Goal: Entertainment & Leisure: Consume media (video, audio)

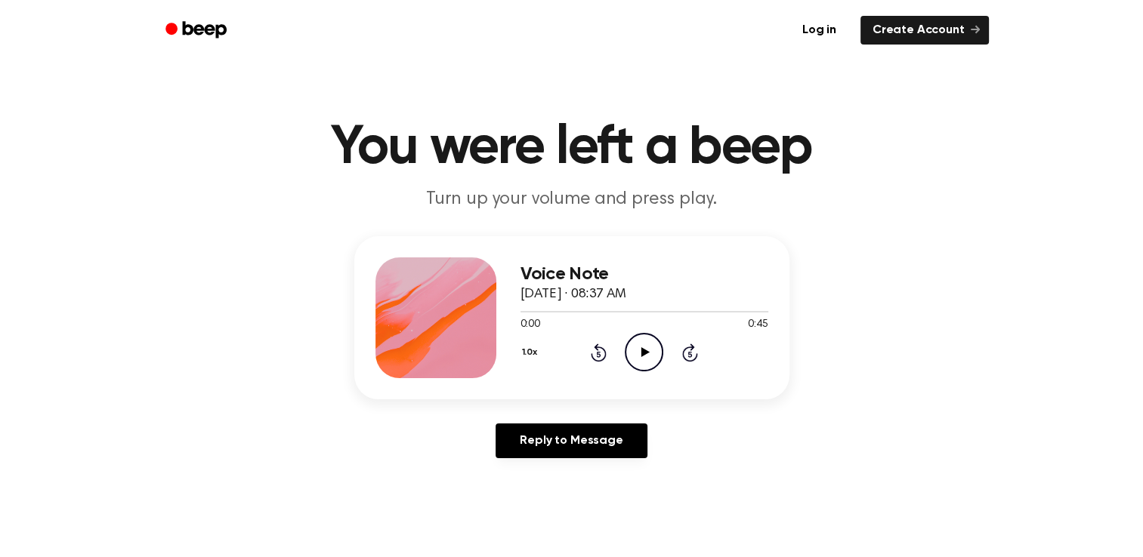
click at [650, 354] on icon "Play Audio" at bounding box center [644, 352] width 39 height 39
click at [651, 341] on icon "Play Audio" at bounding box center [644, 352] width 39 height 39
click at [643, 352] on icon at bounding box center [645, 352] width 8 height 10
click at [639, 358] on icon "Play Audio" at bounding box center [644, 352] width 39 height 39
click at [600, 352] on icon at bounding box center [599, 354] width 4 height 6
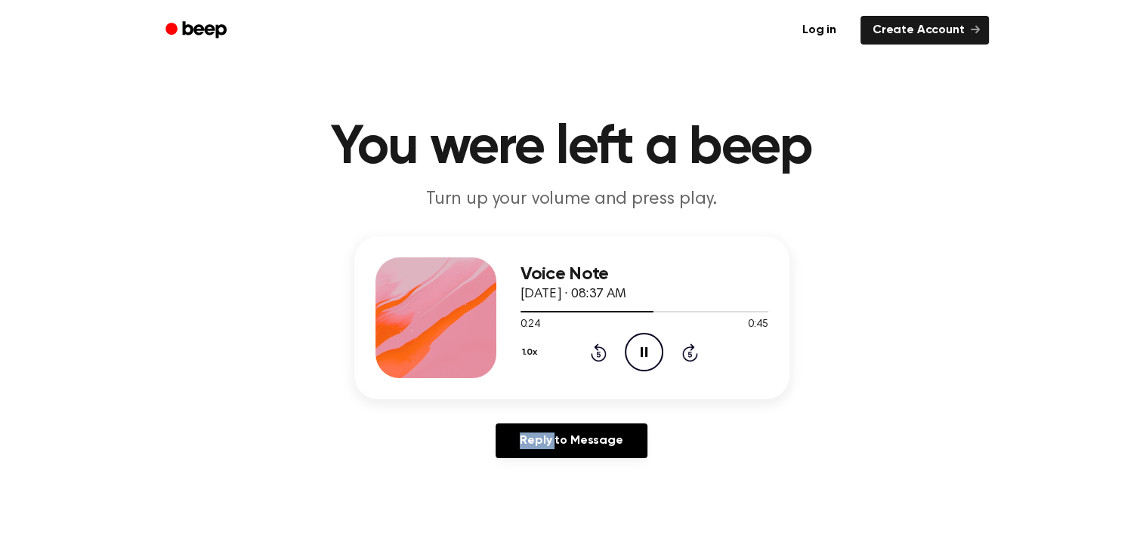
click at [600, 352] on icon at bounding box center [599, 354] width 4 height 6
click at [600, 352] on icon "Rewind 5 seconds" at bounding box center [598, 353] width 17 height 20
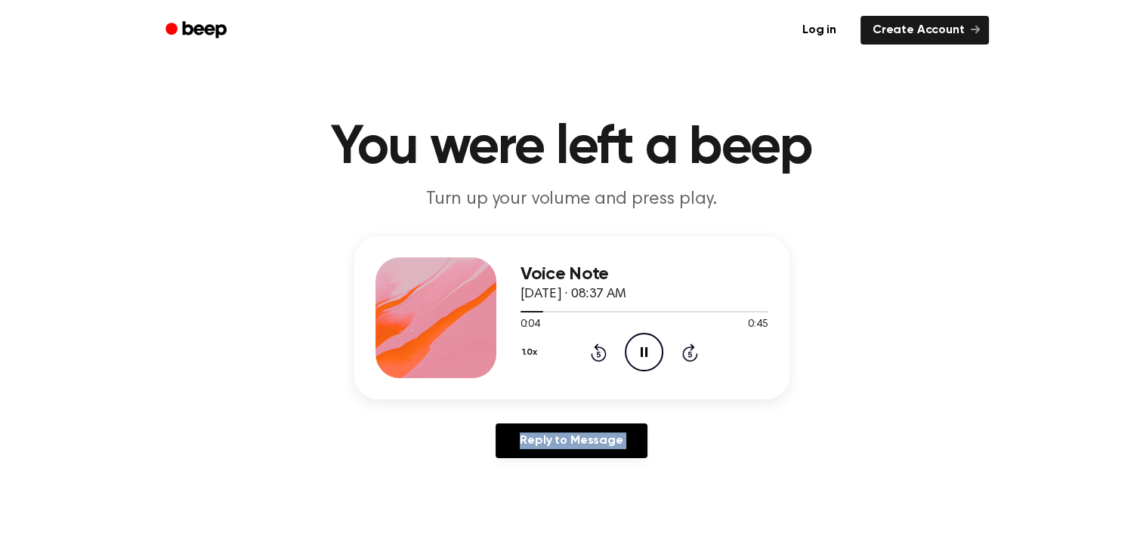
click at [600, 352] on icon "Rewind 5 seconds" at bounding box center [598, 353] width 17 height 20
drag, startPoint x: 600, startPoint y: 352, endPoint x: 640, endPoint y: 352, distance: 40.0
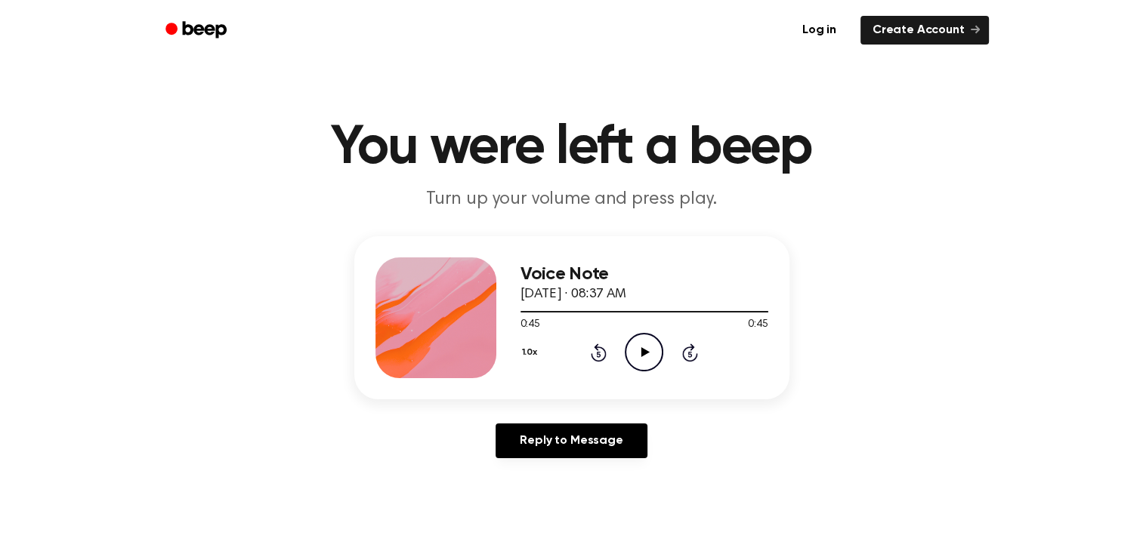
click at [640, 352] on icon "Play Audio" at bounding box center [644, 352] width 39 height 39
click at [596, 350] on icon "Rewind 5 seconds" at bounding box center [598, 353] width 17 height 20
click at [633, 357] on icon "Play Audio" at bounding box center [644, 352] width 39 height 39
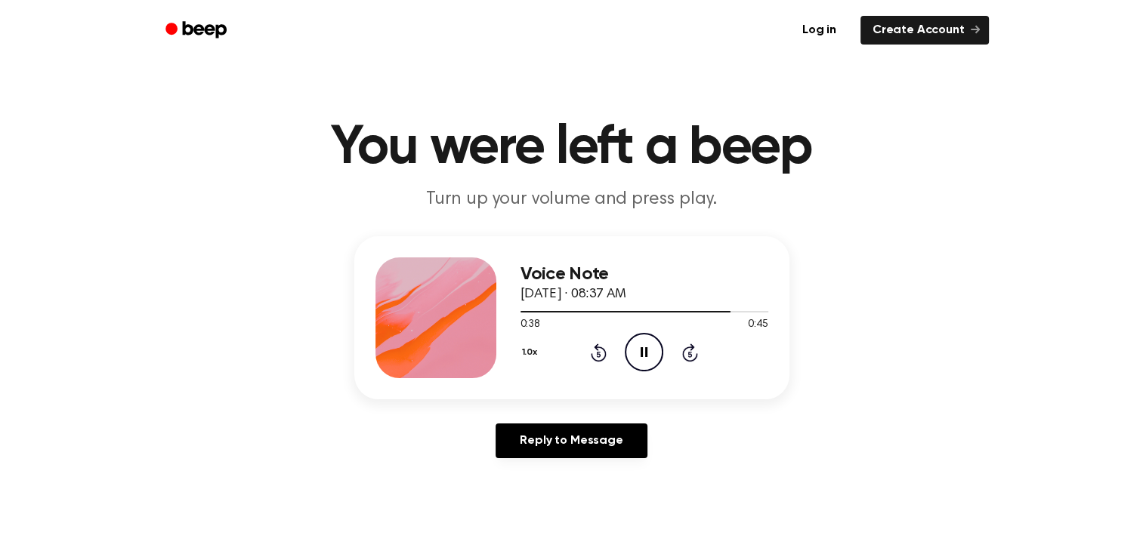
click at [594, 352] on icon "Rewind 5 seconds" at bounding box center [598, 353] width 17 height 20
click at [594, 357] on icon "Rewind 5 seconds" at bounding box center [598, 353] width 17 height 20
click at [594, 360] on icon at bounding box center [599, 353] width 16 height 18
click at [592, 362] on div "1.0x Rewind 5 seconds Play Audio Skip 5 seconds" at bounding box center [644, 352] width 248 height 39
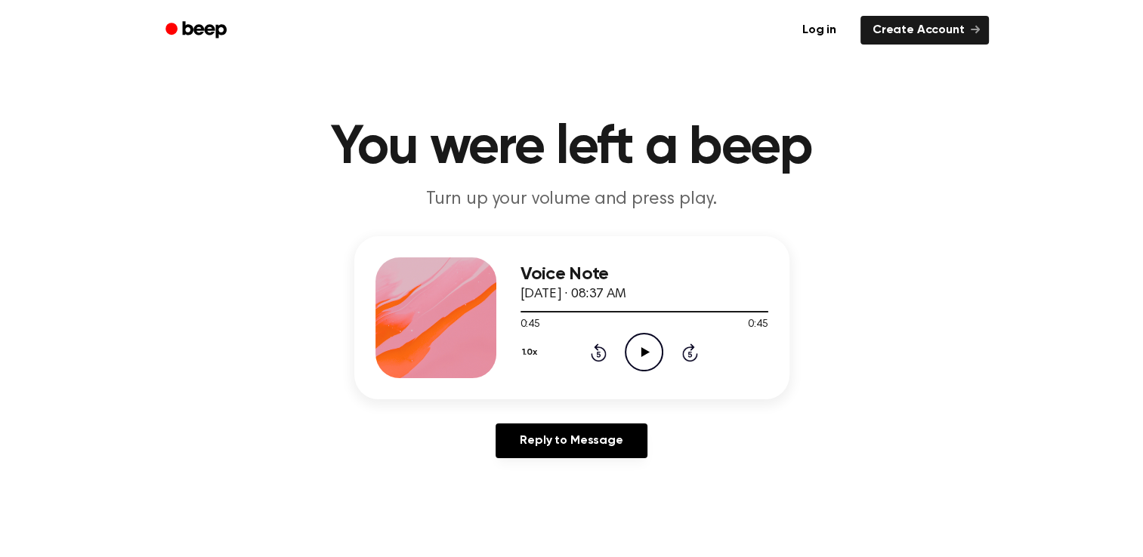
click at [599, 352] on icon "Rewind 5 seconds" at bounding box center [598, 353] width 17 height 20
drag, startPoint x: 599, startPoint y: 352, endPoint x: 648, endPoint y: 352, distance: 49.1
click at [648, 352] on icon at bounding box center [645, 352] width 8 height 10
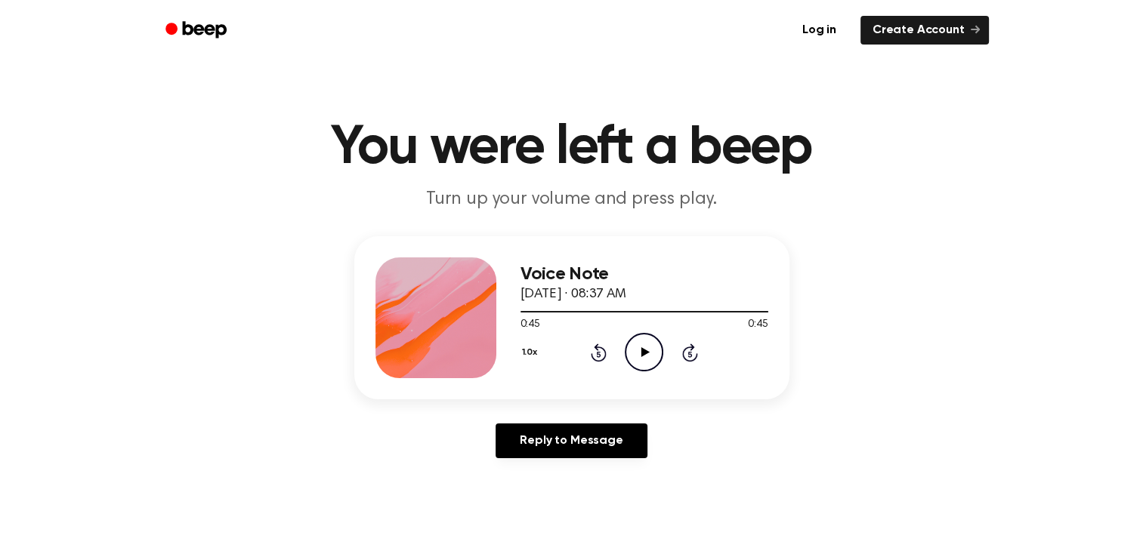
click at [642, 364] on icon "Play Audio" at bounding box center [644, 352] width 39 height 39
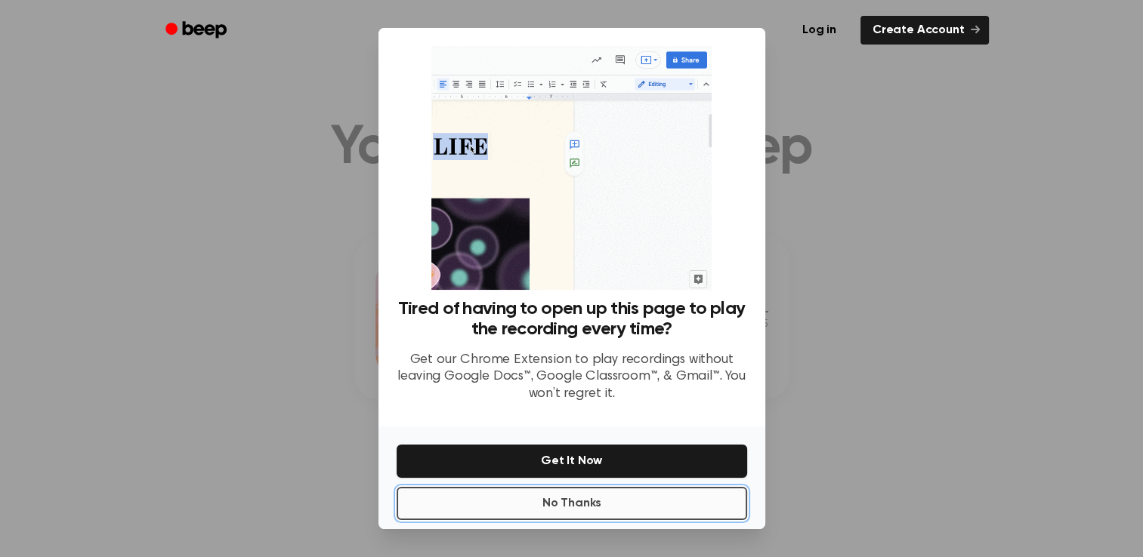
click at [536, 508] on button "No Thanks" at bounding box center [572, 503] width 350 height 33
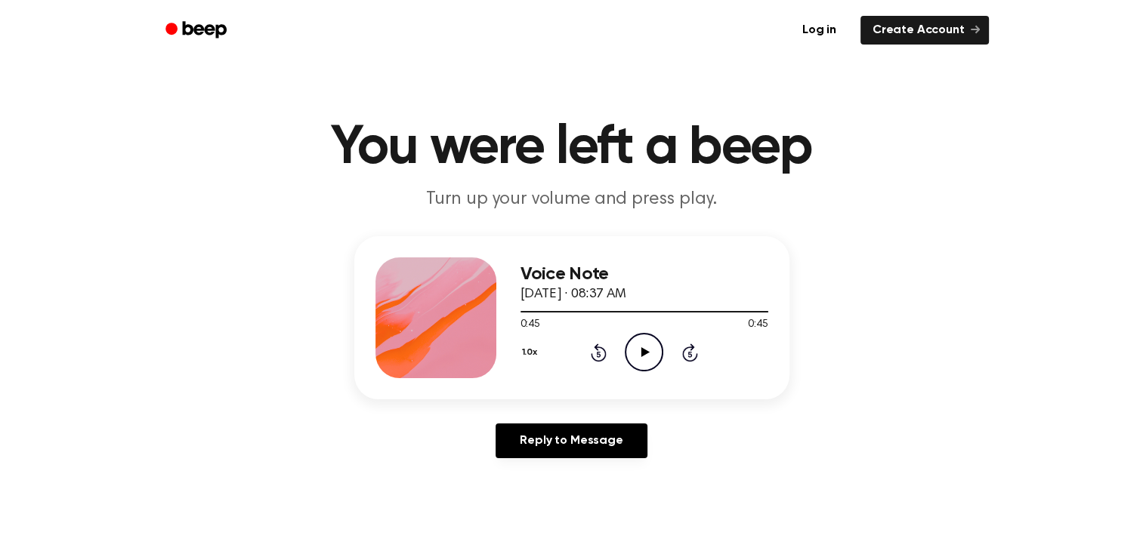
click at [640, 350] on icon "Play Audio" at bounding box center [644, 352] width 39 height 39
click at [596, 353] on icon "Rewind 5 seconds" at bounding box center [598, 353] width 17 height 20
click at [595, 349] on icon at bounding box center [599, 353] width 16 height 18
click at [590, 351] on icon "Rewind 5 seconds" at bounding box center [598, 353] width 17 height 20
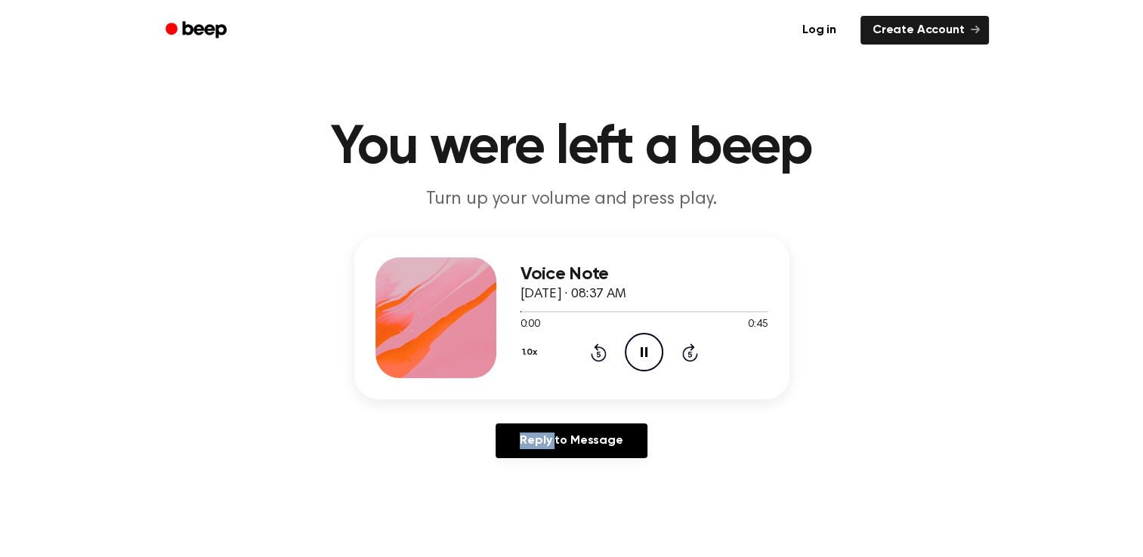
click at [590, 351] on icon "Rewind 5 seconds" at bounding box center [598, 353] width 17 height 20
drag, startPoint x: 590, startPoint y: 351, endPoint x: 647, endPoint y: 347, distance: 57.5
click at [647, 347] on icon "Play Audio" at bounding box center [644, 352] width 39 height 39
